Goal: Navigation & Orientation: Find specific page/section

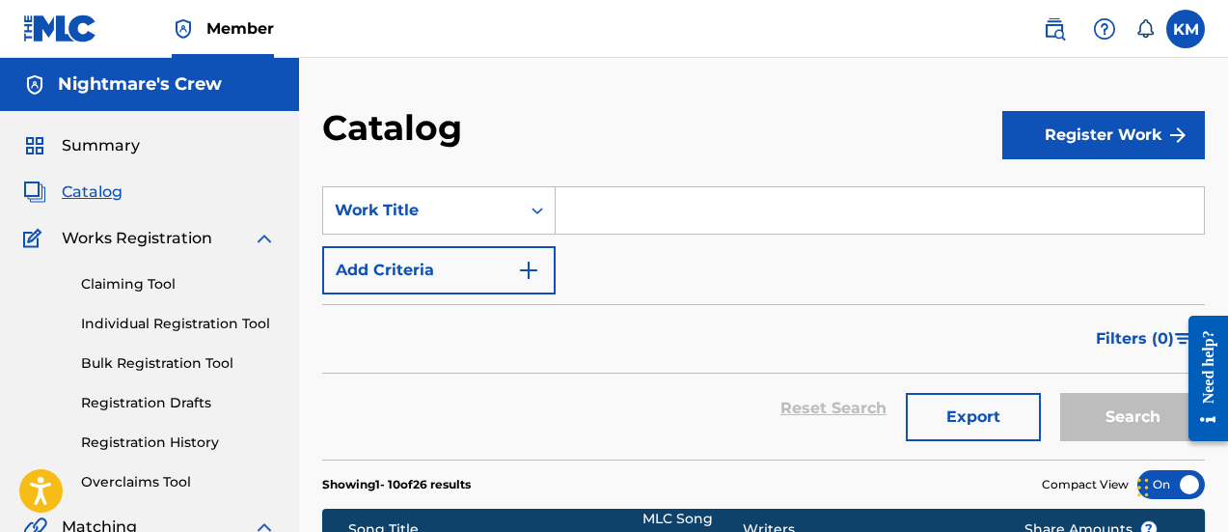
click at [118, 146] on span "Summary" at bounding box center [101, 145] width 78 height 23
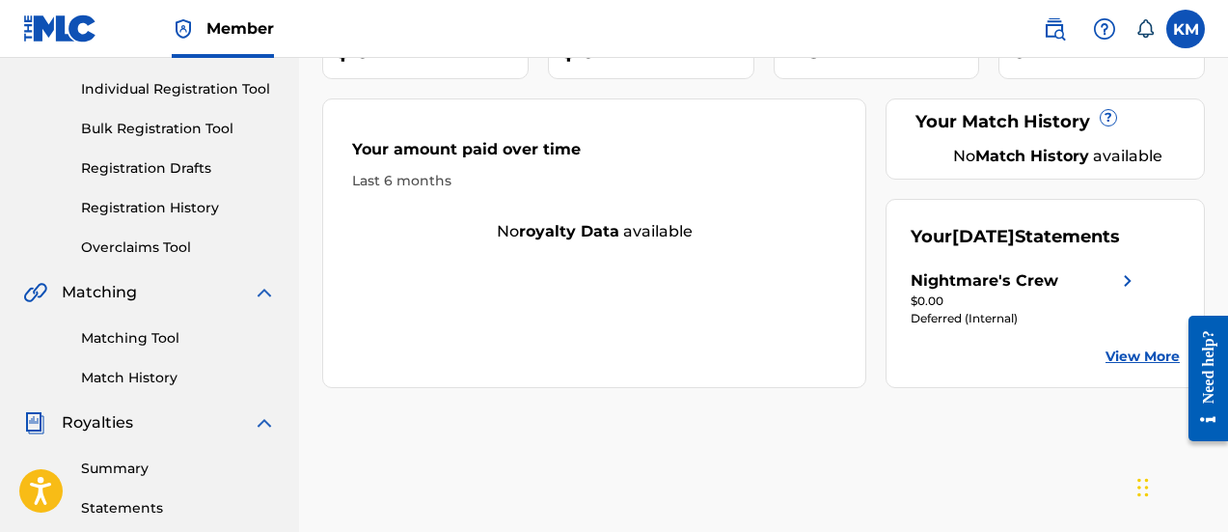
scroll to position [289, 0]
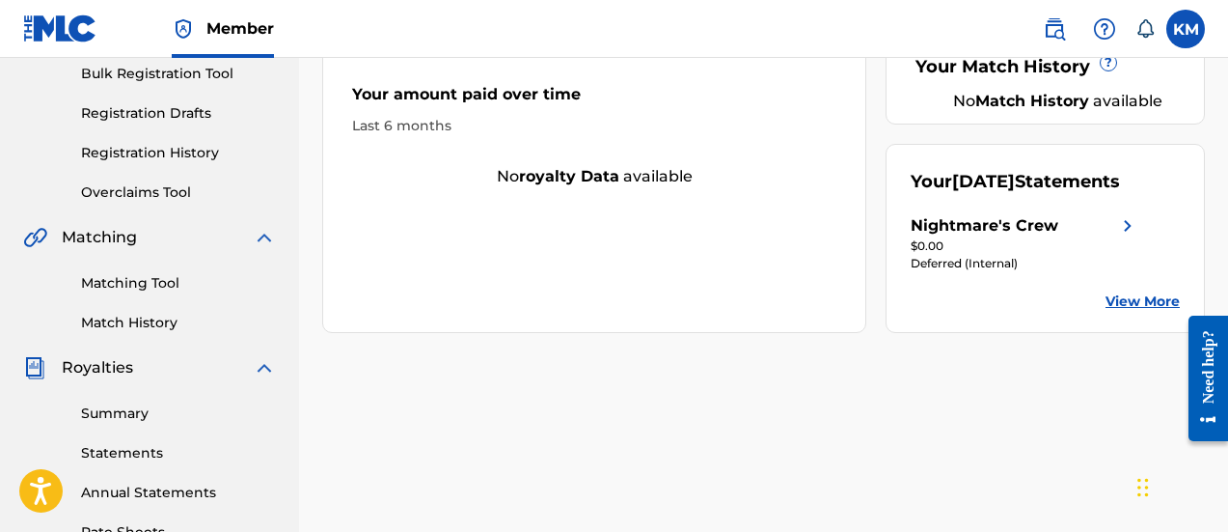
click at [1154, 312] on link "View More" at bounding box center [1143, 301] width 74 height 20
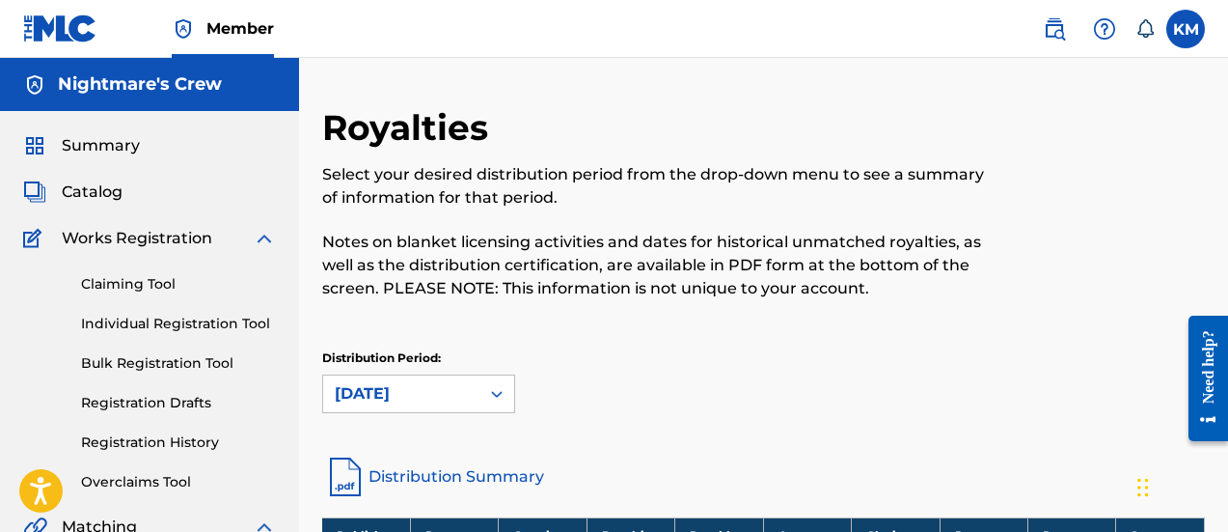
click at [89, 143] on span "Summary" at bounding box center [101, 145] width 78 height 23
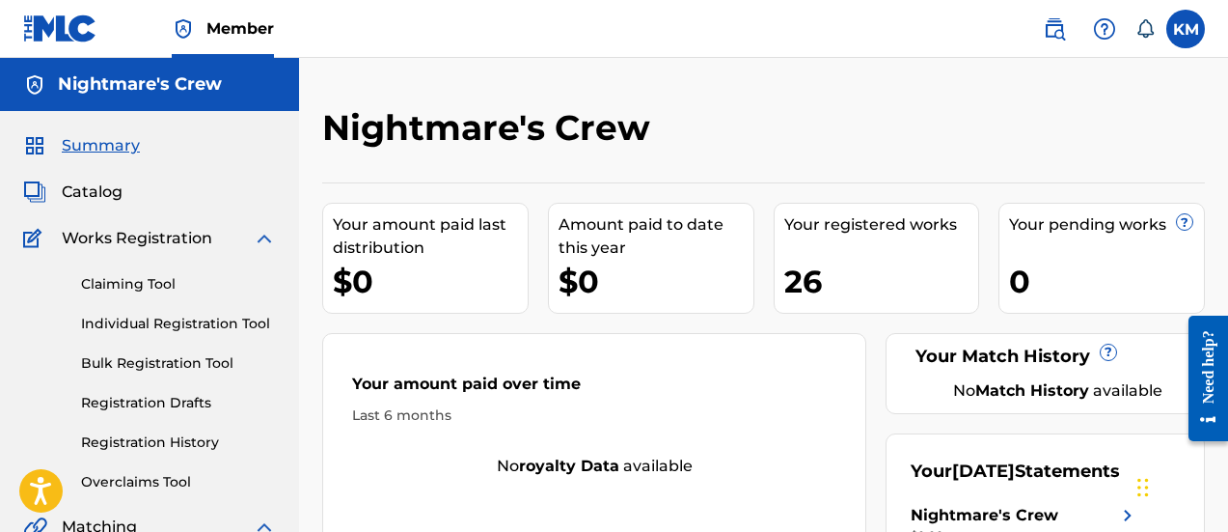
click at [82, 199] on span "Catalog" at bounding box center [92, 191] width 61 height 23
